Goal: Task Accomplishment & Management: Use online tool/utility

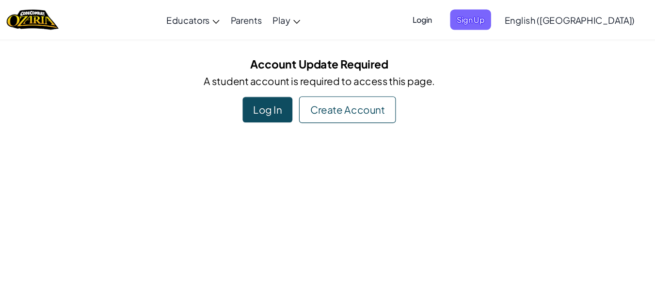
click at [284, 93] on div "Log In" at bounding box center [282, 96] width 44 height 22
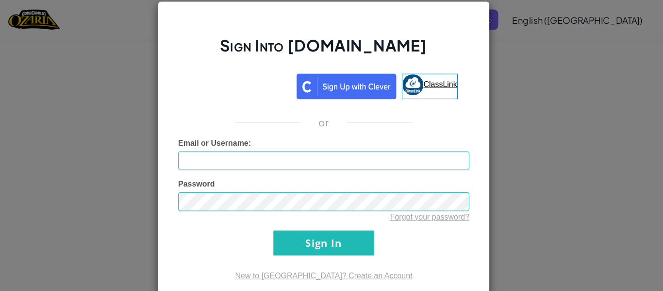
click at [419, 72] on span "ClassLink" at bounding box center [434, 73] width 30 height 8
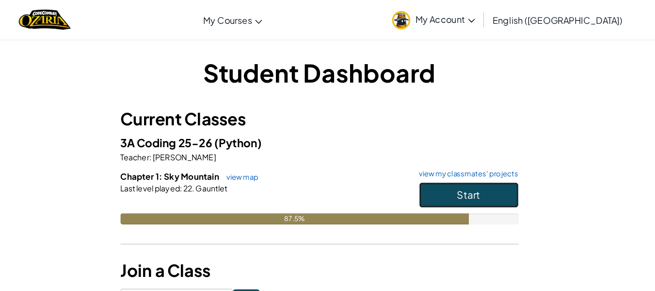
click at [465, 169] on span "Start" at bounding box center [459, 170] width 20 height 11
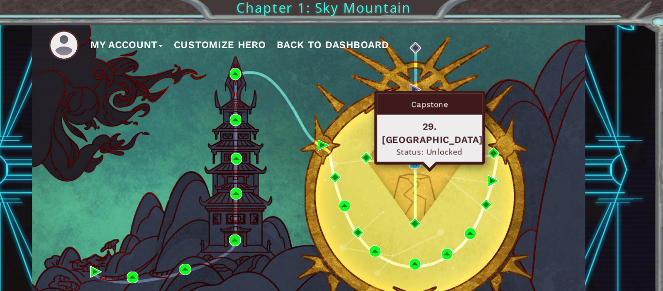
click at [413, 145] on img at bounding box center [411, 144] width 10 height 10
